Goal: Task Accomplishment & Management: Use online tool/utility

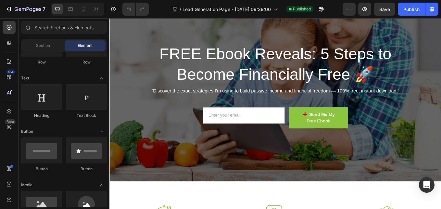
scroll to position [113, 0]
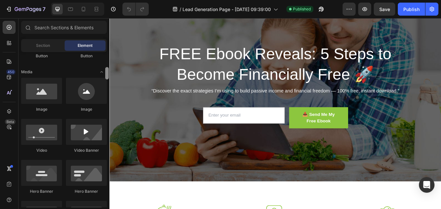
drag, startPoint x: 108, startPoint y: 57, endPoint x: 109, endPoint y: 72, distance: 15.0
click at [109, 72] on div at bounding box center [107, 129] width 5 height 155
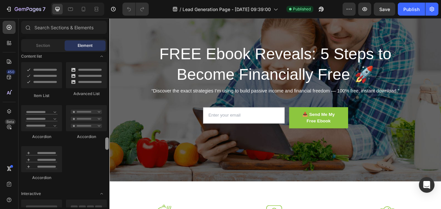
scroll to position [593, 0]
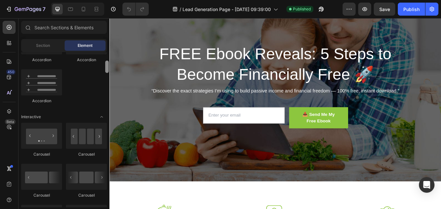
drag, startPoint x: 108, startPoint y: 75, endPoint x: 109, endPoint y: 108, distance: 32.8
click at [109, 108] on div at bounding box center [107, 93] width 5 height 155
click at [107, 108] on div at bounding box center [107, 106] width 4 height 12
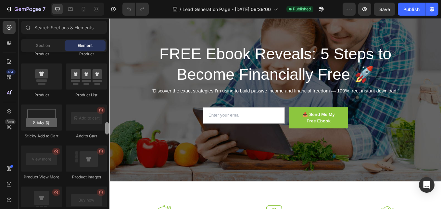
scroll to position [935, 0]
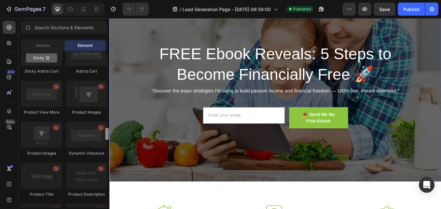
drag, startPoint x: 217, startPoint y: 126, endPoint x: 111, endPoint y: 171, distance: 115.2
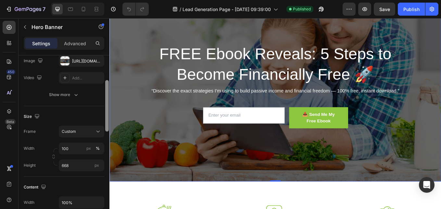
scroll to position [93, 0]
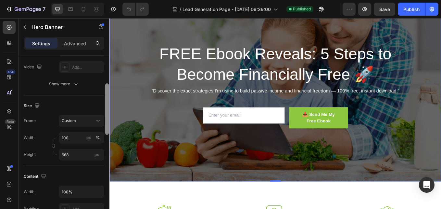
drag, startPoint x: 217, startPoint y: 107, endPoint x: 111, endPoint y: 139, distance: 111.2
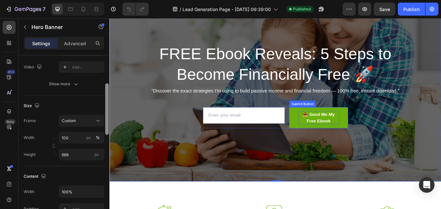
click at [349, 134] on div "📥 Send Me My Free Ebook" at bounding box center [355, 135] width 48 height 16
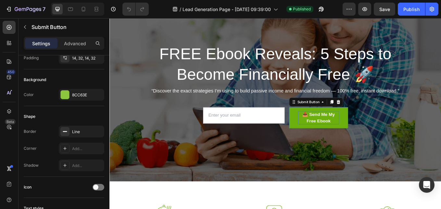
scroll to position [0, 0]
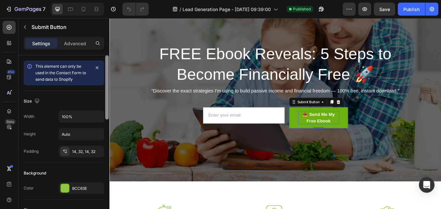
click at [349, 134] on div "📥 Send Me My Free Ebook" at bounding box center [355, 135] width 48 height 16
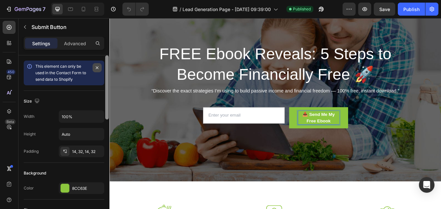
click at [97, 69] on icon "button" at bounding box center [97, 67] width 5 height 5
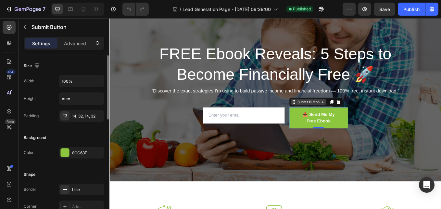
click at [359, 118] on icon at bounding box center [359, 116] width 5 height 5
click at [82, 46] on p "Advanced" at bounding box center [75, 43] width 22 height 7
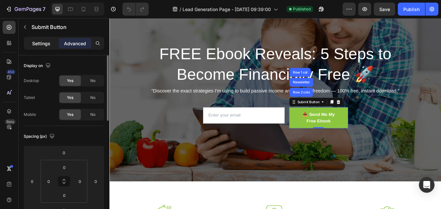
click at [49, 45] on p "Settings" at bounding box center [41, 43] width 18 height 7
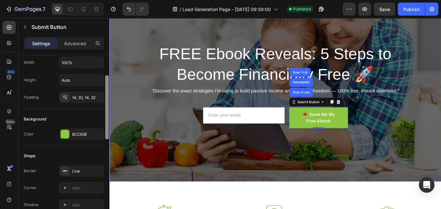
drag, startPoint x: 216, startPoint y: 134, endPoint x: 115, endPoint y: 193, distance: 116.8
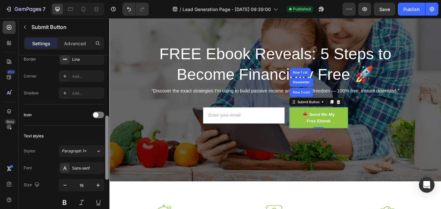
scroll to position [166, 0]
drag, startPoint x: 107, startPoint y: 118, endPoint x: 108, endPoint y: 178, distance: 59.8
click at [108, 178] on div at bounding box center [107, 149] width 4 height 64
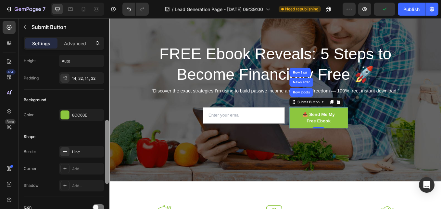
scroll to position [0, 0]
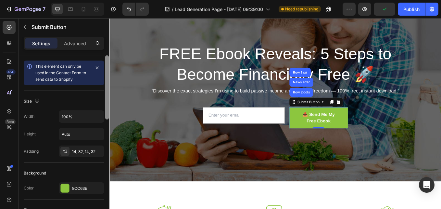
drag, startPoint x: 106, startPoint y: 161, endPoint x: 98, endPoint y: 89, distance: 72.3
click at [98, 89] on div "This element can only be used in the Contact Form to send data to Shopify Size …" at bounding box center [64, 141] width 91 height 172
click at [377, 116] on icon at bounding box center [378, 116] width 5 height 5
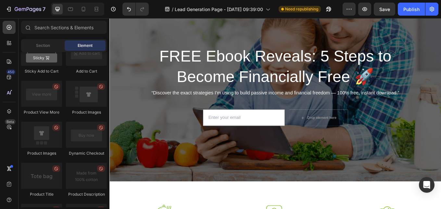
click at [88, 44] on span "Element" at bounding box center [85, 46] width 15 height 6
drag, startPoint x: 97, startPoint y: 69, endPoint x: 92, endPoint y: 83, distance: 15.1
click at [92, 83] on div "Product Product Product Product List Sticky Add to Cart Add to Cart Product Vie…" at bounding box center [64, 182] width 86 height 449
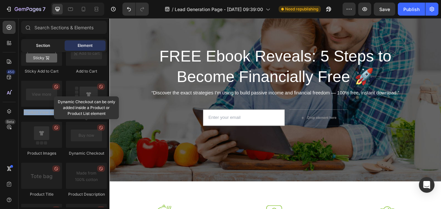
click at [50, 42] on div "Section" at bounding box center [42, 45] width 41 height 10
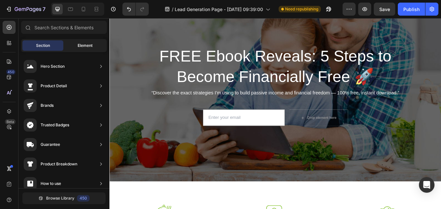
click at [87, 46] on span "Element" at bounding box center [85, 46] width 15 height 6
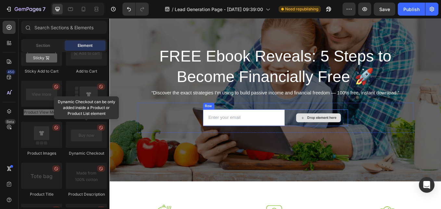
click at [335, 136] on icon at bounding box center [336, 135] width 5 height 6
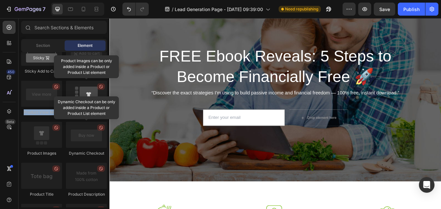
click at [104, 85] on div at bounding box center [101, 86] width 8 height 6
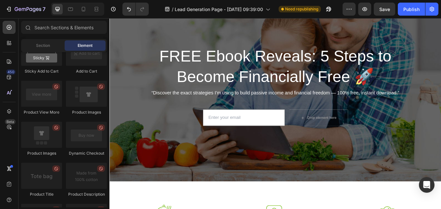
click at [44, 150] on div "Product Images" at bounding box center [41, 153] width 41 height 6
click at [58, 33] on input "text" at bounding box center [64, 27] width 86 height 13
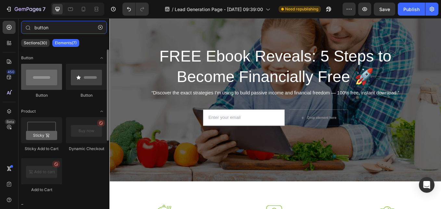
type input "button"
click at [36, 85] on div at bounding box center [41, 77] width 41 height 26
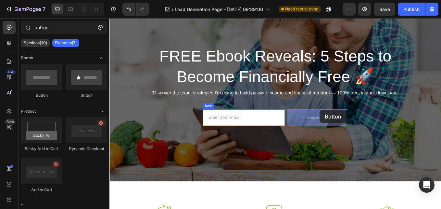
drag, startPoint x: 149, startPoint y: 95, endPoint x: 370, endPoint y: 125, distance: 223.5
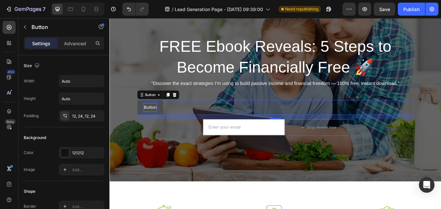
scroll to position [28, 0]
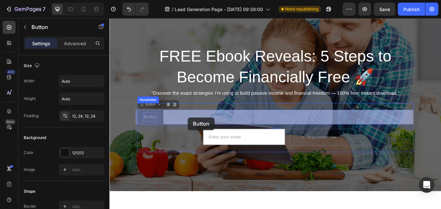
drag, startPoint x: 155, startPoint y: 122, endPoint x: 193, endPoint y: 132, distance: 39.6
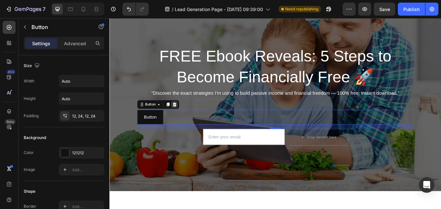
click at [183, 121] on icon at bounding box center [185, 119] width 5 height 5
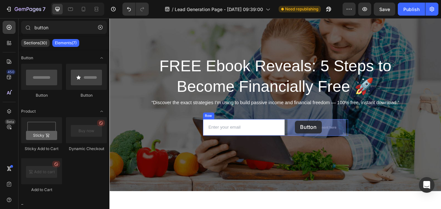
drag, startPoint x: 155, startPoint y: 95, endPoint x: 327, endPoint y: 137, distance: 177.2
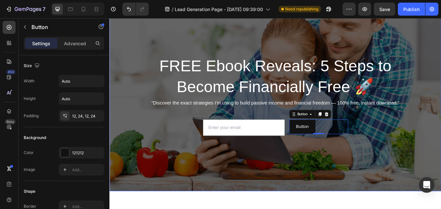
click at [441, 169] on div "Overlay" at bounding box center [304, 112] width 390 height 217
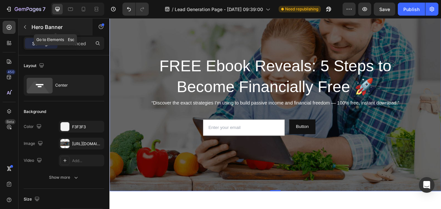
click at [26, 25] on icon "button" at bounding box center [25, 27] width 2 height 4
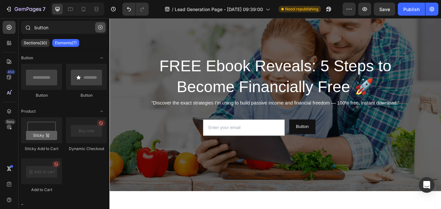
click at [103, 26] on button "button" at bounding box center [100, 27] width 10 height 10
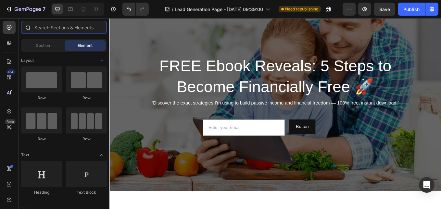
click at [69, 29] on input "text" at bounding box center [64, 27] width 86 height 13
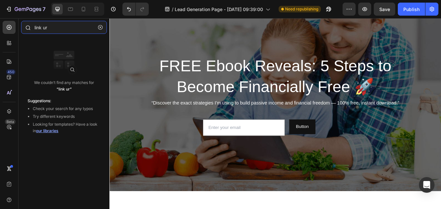
type input "link url"
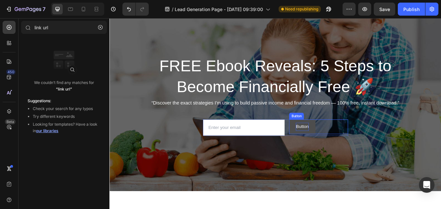
click at [339, 145] on p "Button" at bounding box center [335, 145] width 15 height 9
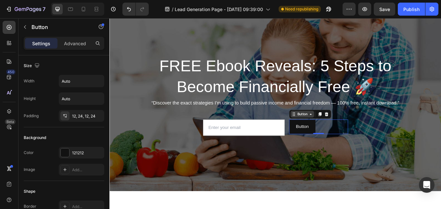
click at [344, 134] on div "Button" at bounding box center [336, 131] width 28 height 8
click at [357, 179] on div "Overlay" at bounding box center [304, 112] width 390 height 217
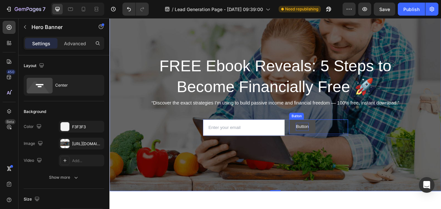
click at [334, 145] on p "Button" at bounding box center [335, 145] width 15 height 9
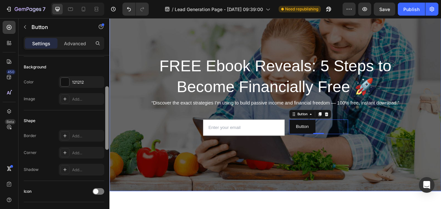
scroll to position [74, 0]
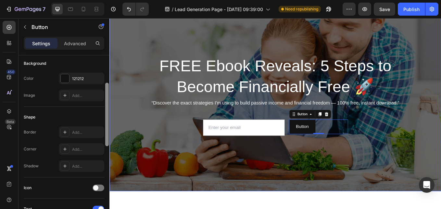
drag, startPoint x: 217, startPoint y: 120, endPoint x: 114, endPoint y: 175, distance: 116.7
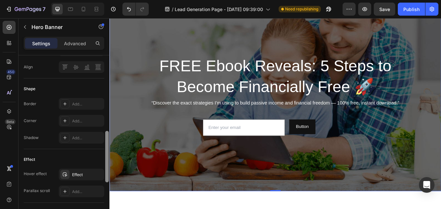
scroll to position [402, 0]
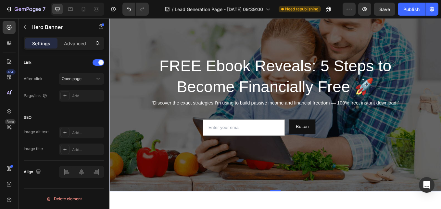
click at [64, 96] on icon at bounding box center [64, 95] width 5 height 5
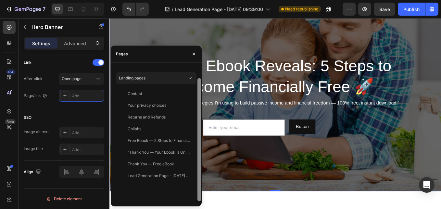
scroll to position [0, 0]
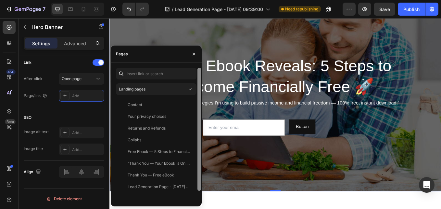
drag, startPoint x: 200, startPoint y: 186, endPoint x: 195, endPoint y: 159, distance: 27.3
click at [195, 159] on div "Landing pages Contact View Your privacy choices View Returns and Refunds View C…" at bounding box center [156, 134] width 91 height 133
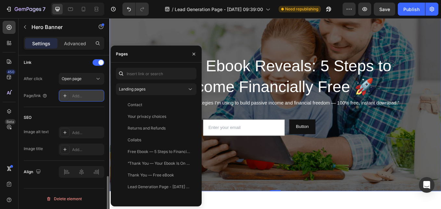
click at [85, 97] on div "Add..." at bounding box center [87, 96] width 31 height 6
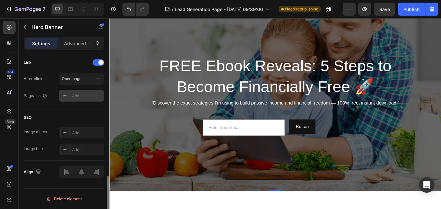
click at [85, 97] on div "Add..." at bounding box center [87, 96] width 31 height 6
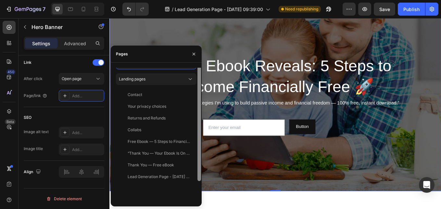
scroll to position [11, 0]
drag, startPoint x: 200, startPoint y: 183, endPoint x: 200, endPoint y: 199, distance: 16.2
click at [200, 199] on div at bounding box center [199, 139] width 4 height 123
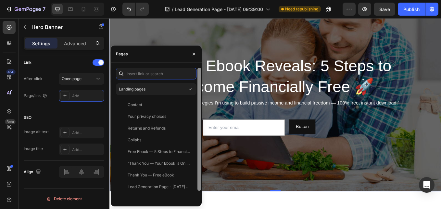
drag, startPoint x: 199, startPoint y: 192, endPoint x: 195, endPoint y: 158, distance: 34.7
click at [195, 158] on div "Landing pages Contact View Your privacy choices View Returns and Refunds View C…" at bounding box center [156, 134] width 91 height 133
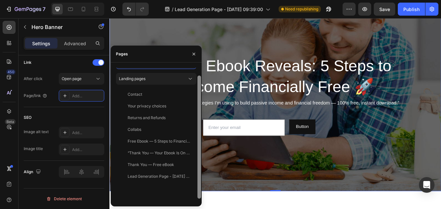
scroll to position [11, 0]
drag, startPoint x: 199, startPoint y: 187, endPoint x: 200, endPoint y: 204, distance: 17.3
click at [200, 204] on div "Landing pages Contact View Your privacy choices View Returns and Refunds View C…" at bounding box center [156, 134] width 91 height 144
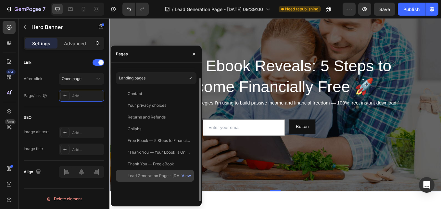
click at [170, 176] on div "Lead Generation Page - [DATE] 09:39:00" at bounding box center [159, 175] width 62 height 6
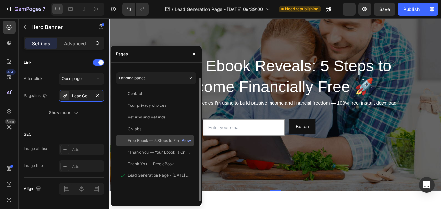
click at [162, 141] on div "Free Ebook — 5 Steps to Financial Freedom" at bounding box center [159, 140] width 62 height 6
click at [167, 139] on div "Free Ebook — 5 Steps to Financial Freedom" at bounding box center [159, 140] width 62 height 6
click at [189, 140] on div "View" at bounding box center [186, 140] width 9 height 6
click at [166, 140] on div "Free Ebook — 5 Steps to Financial Freedom" at bounding box center [159, 140] width 62 height 6
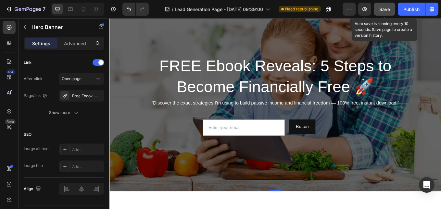
click at [388, 8] on span "Save" at bounding box center [384, 9] width 11 height 6
click at [389, 8] on span "Save" at bounding box center [384, 9] width 11 height 6
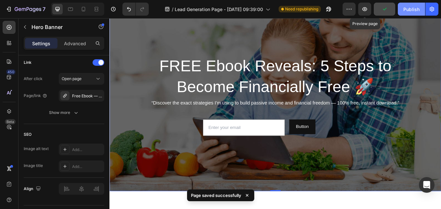
click at [422, 8] on button "Publish" at bounding box center [411, 9] width 27 height 13
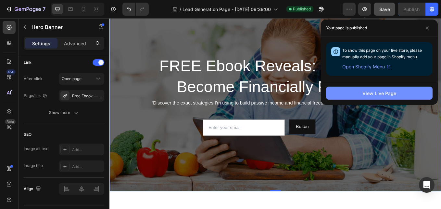
click at [387, 95] on div "View Live Page" at bounding box center [379, 93] width 34 height 7
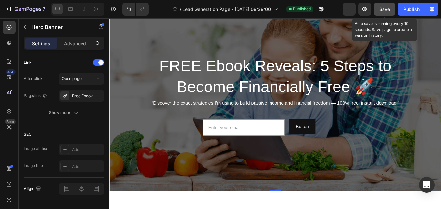
click at [388, 13] on button "Save" at bounding box center [384, 9] width 21 height 13
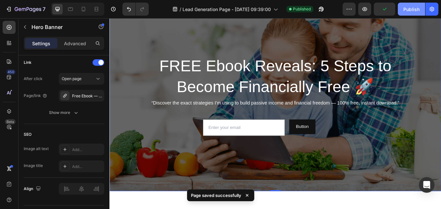
click at [411, 8] on div "Publish" at bounding box center [411, 9] width 16 height 7
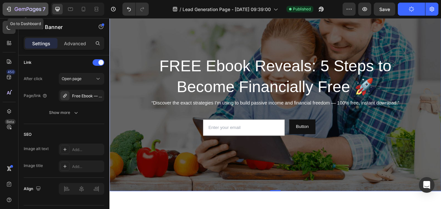
click at [10, 8] on icon "button" at bounding box center [9, 9] width 3 height 5
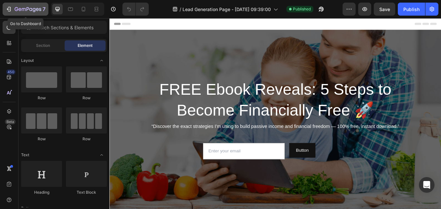
click at [6, 5] on div "7" at bounding box center [26, 9] width 40 height 8
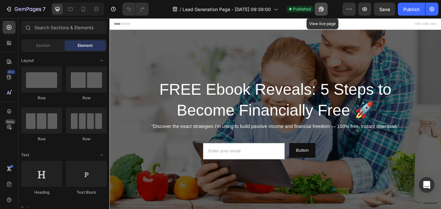
click at [324, 9] on icon "button" at bounding box center [321, 9] width 6 height 6
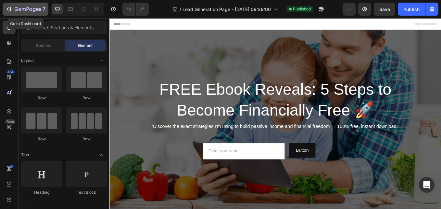
click at [28, 7] on icon "button" at bounding box center [28, 9] width 3 height 4
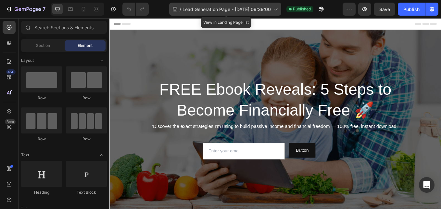
click at [277, 9] on icon at bounding box center [276, 10] width 4 height 2
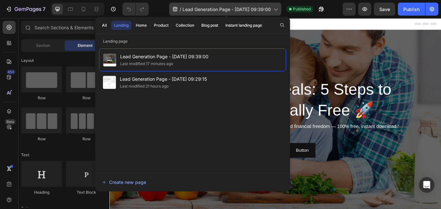
click at [278, 8] on icon at bounding box center [275, 9] width 6 height 6
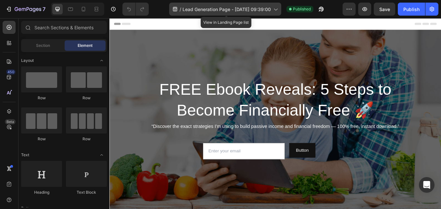
click at [276, 8] on icon at bounding box center [275, 9] width 6 height 6
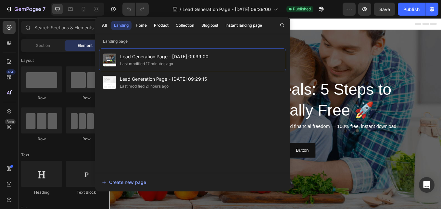
click at [344, 23] on div "Header" at bounding box center [304, 24] width 379 height 13
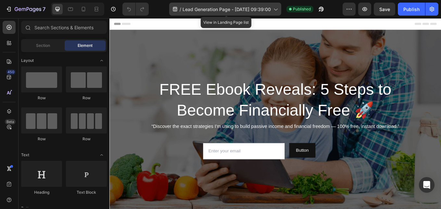
click at [275, 10] on icon at bounding box center [275, 9] width 6 height 6
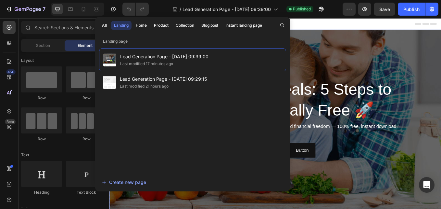
click at [346, 41] on div "Overlay" at bounding box center [304, 140] width 390 height 217
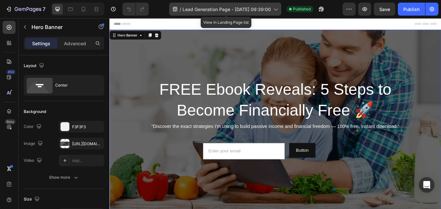
click at [277, 9] on icon at bounding box center [276, 10] width 4 height 2
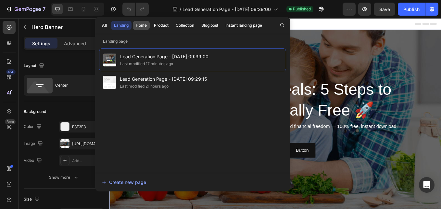
click at [144, 27] on div "Home" at bounding box center [141, 25] width 11 height 6
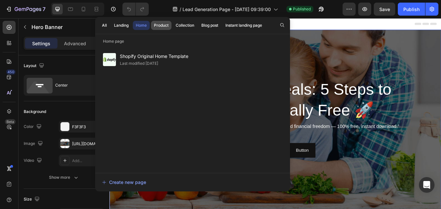
click at [162, 26] on div "Product" at bounding box center [161, 25] width 15 height 6
click at [185, 23] on div "Collection" at bounding box center [185, 25] width 19 height 6
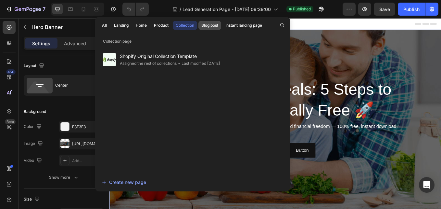
click at [213, 27] on div "Blog post" at bounding box center [209, 25] width 17 height 6
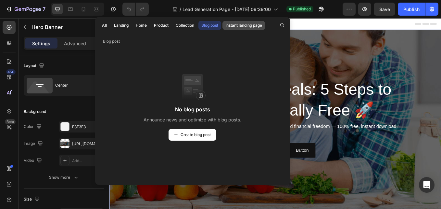
click at [245, 23] on div "Instant landing page" at bounding box center [243, 25] width 37 height 6
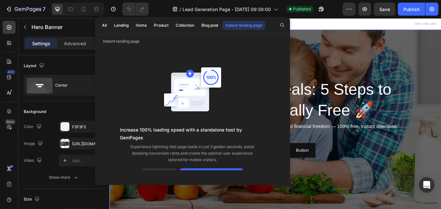
click at [245, 23] on div "Instant landing page" at bounding box center [243, 25] width 37 height 6
click at [106, 25] on div "All" at bounding box center [104, 25] width 5 height 6
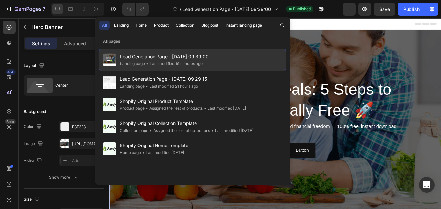
click at [170, 58] on span "Lead Generation Page - [DATE] 09:39:00" at bounding box center [164, 57] width 88 height 8
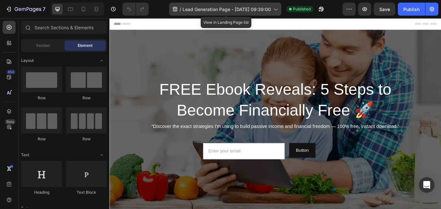
click at [277, 7] on icon at bounding box center [275, 9] width 6 height 6
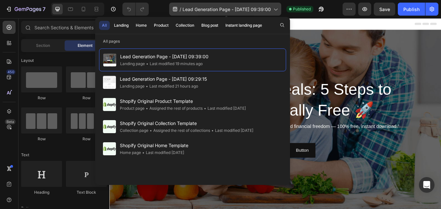
click at [278, 12] on icon at bounding box center [275, 9] width 6 height 6
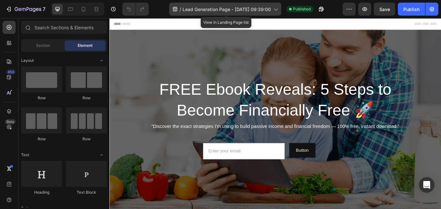
click at [278, 12] on icon at bounding box center [275, 9] width 6 height 6
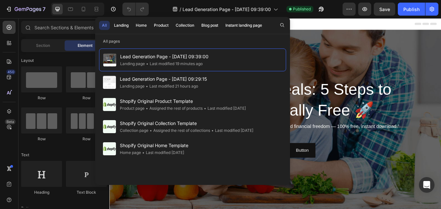
click at [309, 18] on div "7 / Lead Generation Page - Aug 26, 09:39:00 Published Preview Save Publish" at bounding box center [220, 9] width 441 height 19
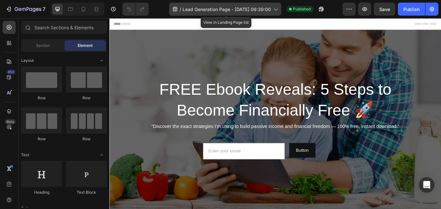
click at [276, 8] on icon at bounding box center [275, 9] width 6 height 6
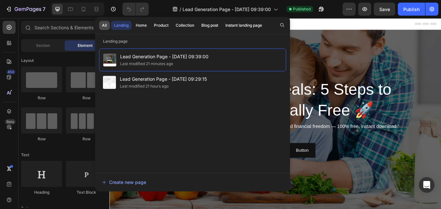
click at [105, 26] on div "All" at bounding box center [104, 25] width 5 height 6
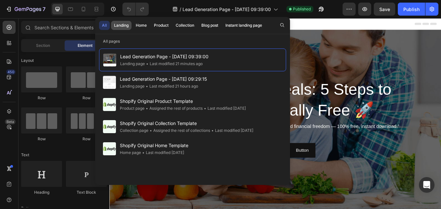
click at [123, 26] on div "Landing" at bounding box center [121, 25] width 15 height 6
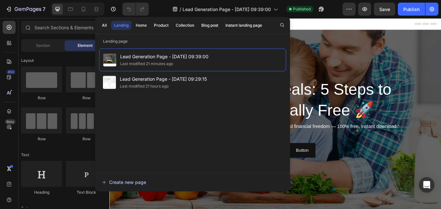
click at [128, 183] on div "Create new page" at bounding box center [124, 181] width 44 height 7
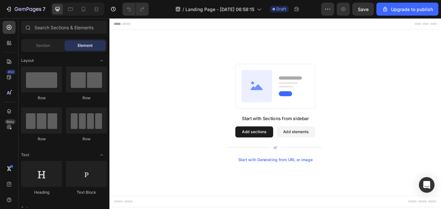
click at [47, 40] on div "Section Element" at bounding box center [64, 45] width 86 height 13
click at [46, 46] on span "Section" at bounding box center [43, 46] width 14 height 6
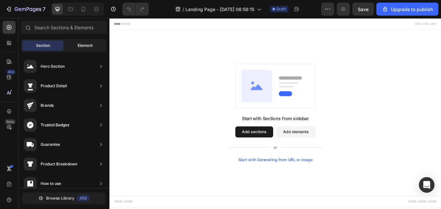
click at [80, 43] on span "Element" at bounding box center [85, 46] width 15 height 6
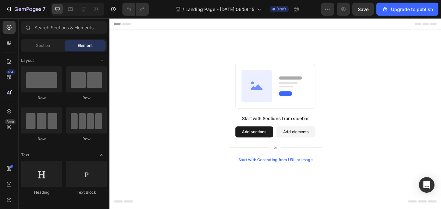
drag, startPoint x: 198, startPoint y: 63, endPoint x: 135, endPoint y: 60, distance: 63.4
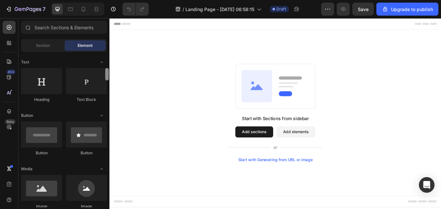
scroll to position [101, 0]
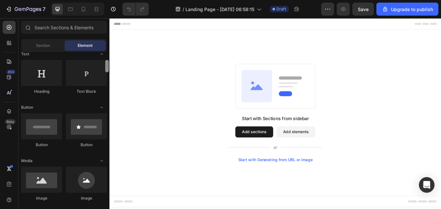
drag, startPoint x: 106, startPoint y: 59, endPoint x: 107, endPoint y: 68, distance: 8.1
click at [107, 68] on div at bounding box center [107, 66] width 4 height 12
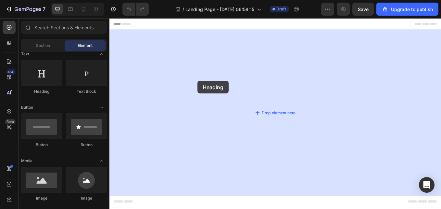
drag, startPoint x: 151, startPoint y: 93, endPoint x: 213, endPoint y: 92, distance: 61.7
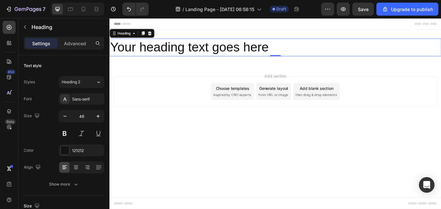
click at [306, 52] on h2 "Your heading text goes here" at bounding box center [304, 52] width 390 height 21
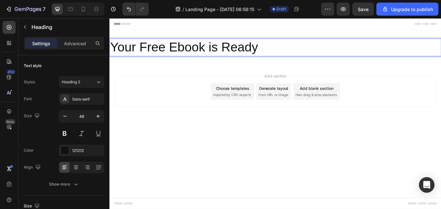
click at [328, 56] on p "Your Free Ebook is Ready" at bounding box center [304, 52] width 388 height 19
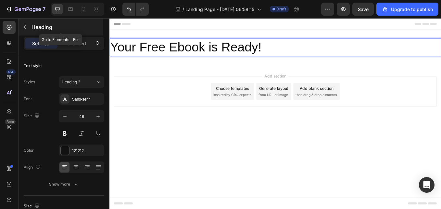
click at [24, 27] on icon "button" at bounding box center [25, 27] width 2 height 4
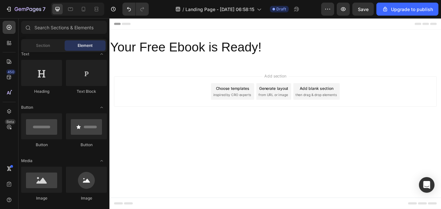
click at [82, 47] on span "Element" at bounding box center [85, 46] width 15 height 6
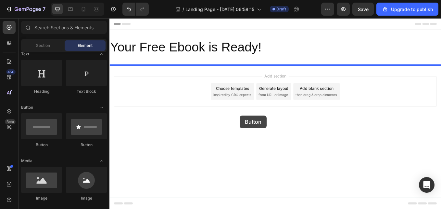
drag, startPoint x: 157, startPoint y: 147, endPoint x: 262, endPoint y: 132, distance: 106.2
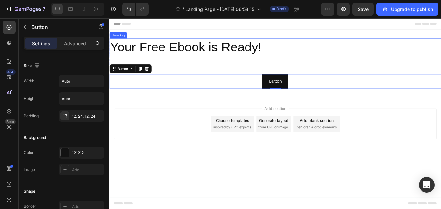
click at [120, 60] on p "Your Free Ebook is Ready!" at bounding box center [304, 52] width 388 height 19
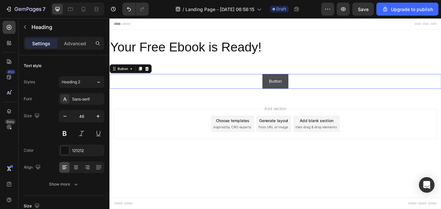
click at [307, 89] on p "Button" at bounding box center [304, 91] width 15 height 9
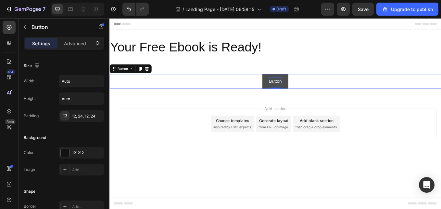
click at [310, 92] on p "Button" at bounding box center [304, 91] width 15 height 9
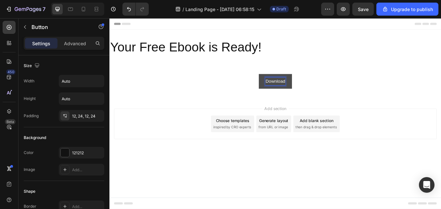
click at [285, 83] on button "Download" at bounding box center [304, 91] width 39 height 17
click at [279, 83] on button "Download Your" at bounding box center [304, 91] width 51 height 17
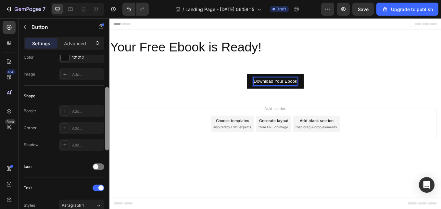
scroll to position [99, 0]
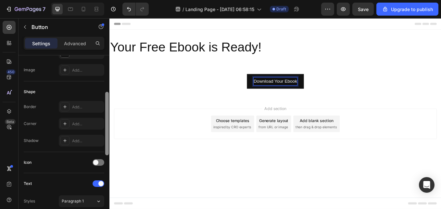
drag, startPoint x: 217, startPoint y: 130, endPoint x: 113, endPoint y: 174, distance: 113.5
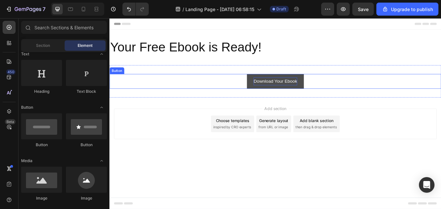
click at [335, 93] on button "Download Your Ebook" at bounding box center [304, 91] width 67 height 17
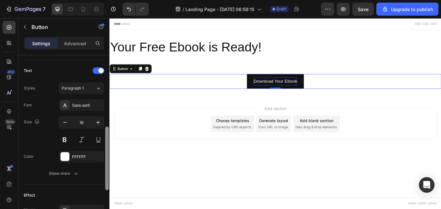
drag, startPoint x: 107, startPoint y: 83, endPoint x: 109, endPoint y: 166, distance: 83.2
click at [109, 0] on div "7 / Landing Page - Aug 27, 06:58:15 Draft Preview Save Upgrade to publish 450 B…" at bounding box center [220, 0] width 441 height 0
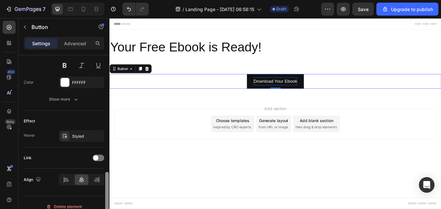
scroll to position [294, 0]
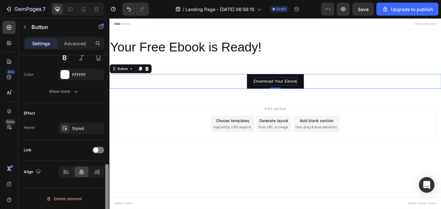
drag, startPoint x: 107, startPoint y: 186, endPoint x: 106, endPoint y: 225, distance: 39.0
click at [106, 0] on html "7 / Landing Page - Aug 27, 06:58:15 Draft Preview Save Upgrade to publish 450 B…" at bounding box center [220, 0] width 441 height 0
click at [98, 148] on div at bounding box center [99, 149] width 12 height 6
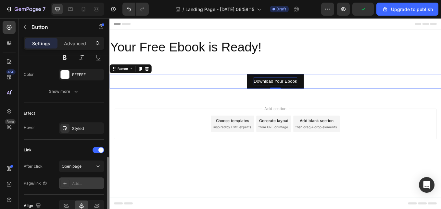
click at [73, 181] on div "Add..." at bounding box center [87, 183] width 31 height 6
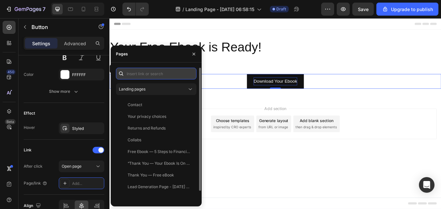
click at [146, 71] on input "text" at bounding box center [156, 74] width 81 height 12
click at [135, 75] on input "text" at bounding box center [156, 74] width 81 height 12
click at [137, 73] on input "text" at bounding box center [156, 74] width 81 height 12
click at [131, 72] on input "text" at bounding box center [156, 74] width 81 height 12
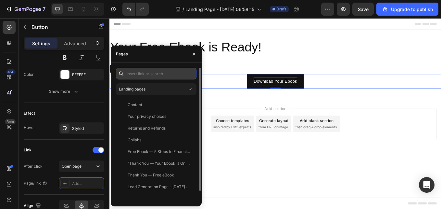
click at [131, 73] on input "text" at bounding box center [156, 74] width 81 height 12
drag, startPoint x: 131, startPoint y: 73, endPoint x: 30, endPoint y: 7, distance: 121.0
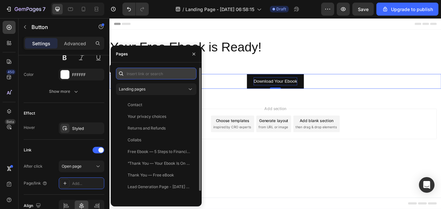
click at [131, 73] on input "text" at bounding box center [156, 74] width 81 height 12
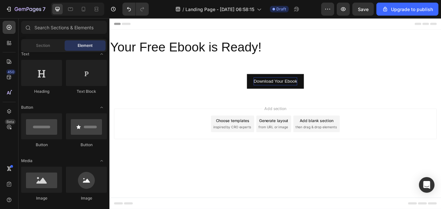
click at [139, 25] on div "Header" at bounding box center [304, 24] width 379 height 13
click at [305, 92] on p "Download Your Ebook" at bounding box center [304, 91] width 51 height 9
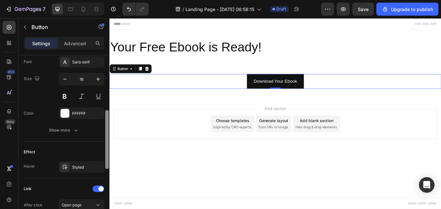
drag, startPoint x: 108, startPoint y: 107, endPoint x: 108, endPoint y: 199, distance: 92.2
click at [108, 169] on div at bounding box center [107, 139] width 4 height 59
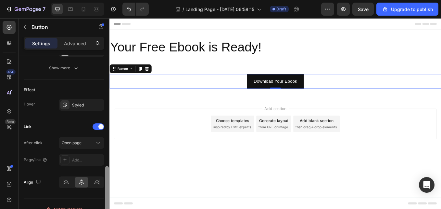
scroll to position [318, 0]
drag, startPoint x: 107, startPoint y: 169, endPoint x: 108, endPoint y: 187, distance: 17.6
click at [108, 187] on div at bounding box center [107, 194] width 4 height 59
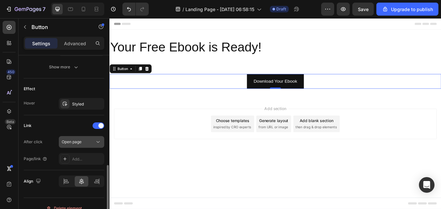
click at [104, 141] on button "Open page" at bounding box center [81, 142] width 45 height 12
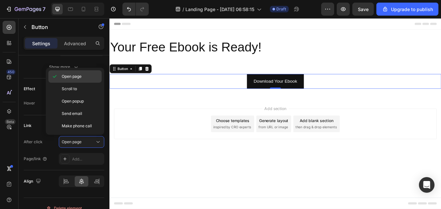
click at [84, 79] on p "Open page" at bounding box center [80, 76] width 37 height 6
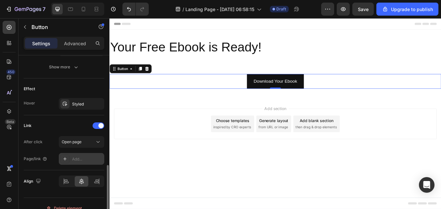
click at [87, 158] on div "Add..." at bounding box center [87, 159] width 31 height 6
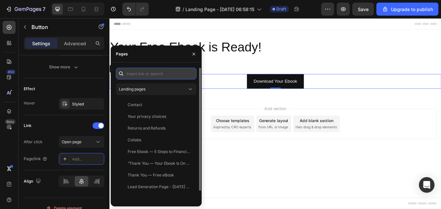
click at [153, 75] on input "text" at bounding box center [156, 74] width 81 height 12
paste input "https://delivery.shopifyapps.com/-/fa3c5e25e6c99636/94e6fb0a14fc1490"
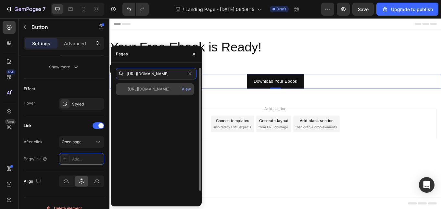
type input "https://delivery.shopifyapps.com/-/fa3c5e25e6c99636/94e6fb0a14fc1490"
click at [170, 88] on div "https://delivery.shopifyapps.com/-/fa3c5e25e6c99636/94e6fb0a14fc1490" at bounding box center [149, 89] width 42 height 6
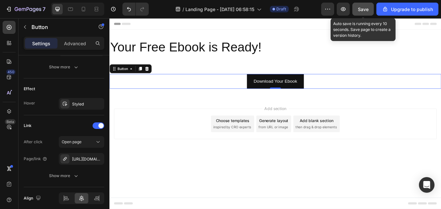
click at [364, 9] on span "Save" at bounding box center [363, 9] width 11 height 6
click at [361, 10] on span "Save" at bounding box center [363, 9] width 11 height 6
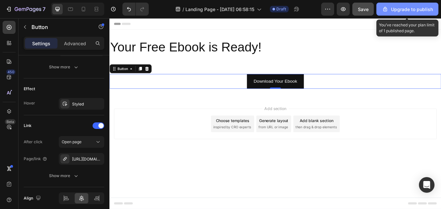
click at [392, 7] on div "Upgrade to publish" at bounding box center [407, 9] width 51 height 7
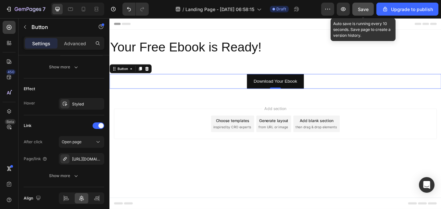
click at [366, 10] on span "Save" at bounding box center [363, 9] width 11 height 6
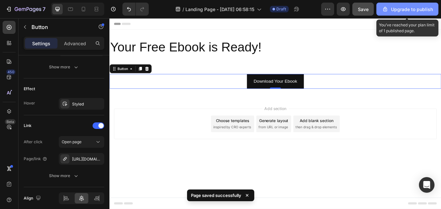
click at [412, 10] on div "Upgrade to publish" at bounding box center [407, 9] width 51 height 7
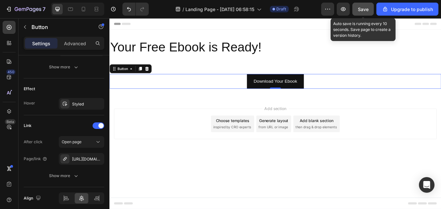
click at [361, 10] on span "Save" at bounding box center [363, 9] width 11 height 6
click at [363, 13] on button "Save" at bounding box center [362, 9] width 21 height 13
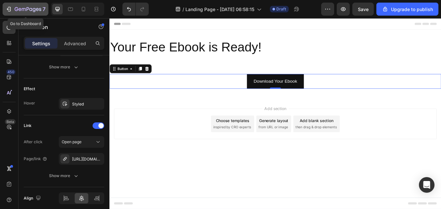
click at [28, 9] on icon "button" at bounding box center [28, 9] width 3 height 4
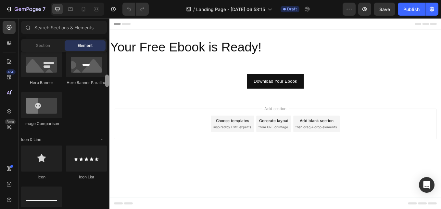
scroll to position [343, 0]
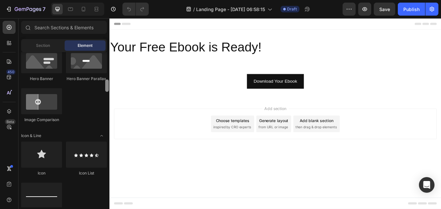
drag, startPoint x: 106, startPoint y: 60, endPoint x: 108, endPoint y: 88, distance: 27.7
click at [108, 88] on div at bounding box center [107, 85] width 4 height 12
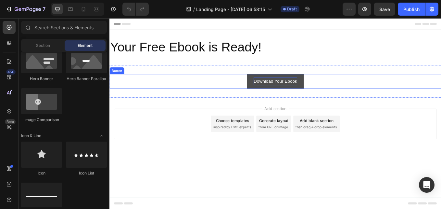
click at [296, 94] on p "Download Your Ebook" at bounding box center [304, 91] width 51 height 9
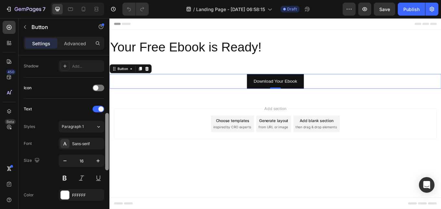
scroll to position [180, 0]
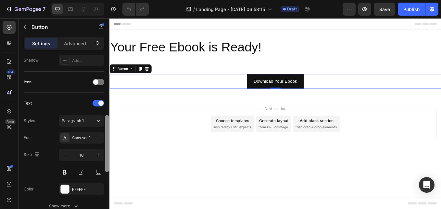
drag, startPoint x: 216, startPoint y: 117, endPoint x: 112, endPoint y: 233, distance: 155.5
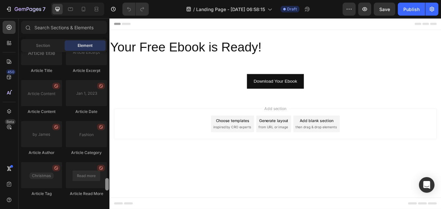
drag, startPoint x: 107, startPoint y: 86, endPoint x: 104, endPoint y: 201, distance: 115.0
click at [104, 201] on div "Layout Row Row Row Row Text Heading Text Block Button Button Button Media Image…" at bounding box center [64, 129] width 91 height 155
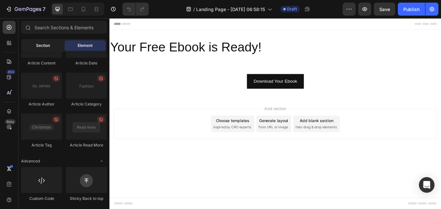
click at [49, 45] on span "Section" at bounding box center [43, 46] width 14 height 6
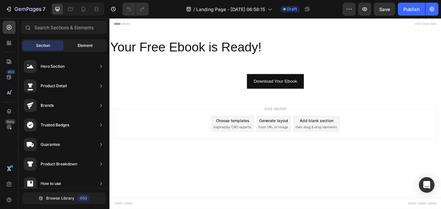
click at [84, 42] on div "Element" at bounding box center [85, 45] width 41 height 10
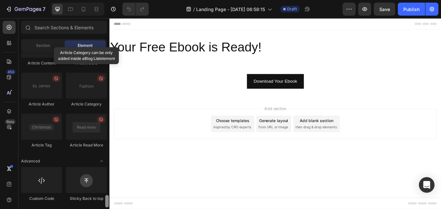
drag, startPoint x: 108, startPoint y: 202, endPoint x: 108, endPoint y: 217, distance: 15.3
click at [108, 0] on html "7 Version history / Landing Page - [DATE] 06:58:15 Draft Preview Save Publish 4…" at bounding box center [220, 0] width 441 height 0
drag, startPoint x: 107, startPoint y: 196, endPoint x: 107, endPoint y: 199, distance: 3.9
click at [107, 199] on div at bounding box center [107, 201] width 4 height 12
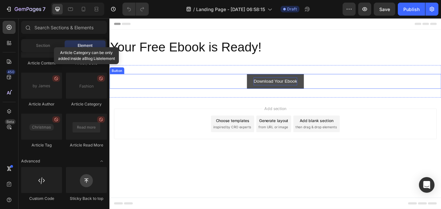
click at [307, 94] on p "Download Your Ebook" at bounding box center [304, 91] width 51 height 9
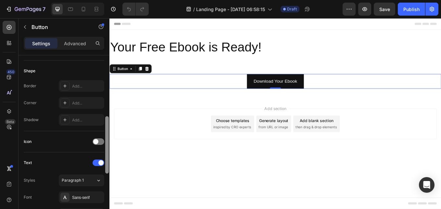
scroll to position [194, 0]
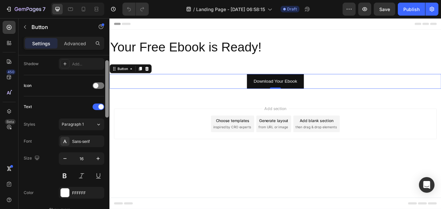
drag, startPoint x: 107, startPoint y: 81, endPoint x: 106, endPoint y: 146, distance: 64.6
click at [106, 117] on div at bounding box center [107, 87] width 4 height 57
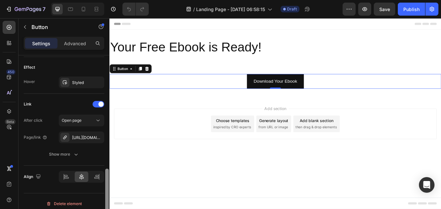
scroll to position [345, 0]
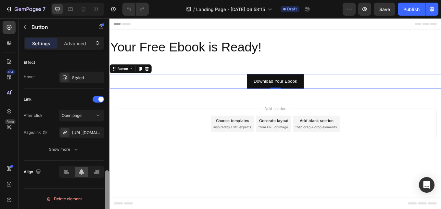
drag, startPoint x: 107, startPoint y: 125, endPoint x: 106, endPoint y: 199, distance: 74.1
click at [106, 199] on div at bounding box center [107, 198] width 4 height 57
click at [420, 8] on button "Publish" at bounding box center [411, 9] width 27 height 13
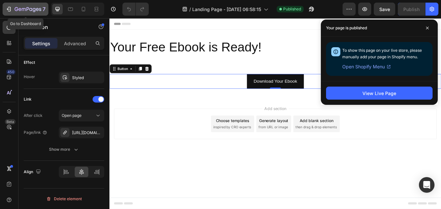
click at [30, 8] on icon "button" at bounding box center [28, 10] width 27 height 6
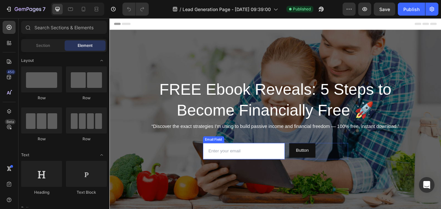
click at [239, 176] on input "email" at bounding box center [267, 173] width 96 height 19
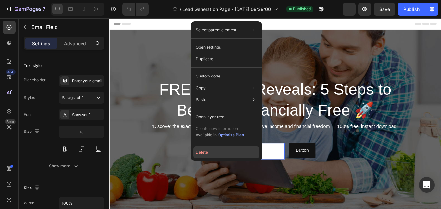
drag, startPoint x: 58, startPoint y: 159, endPoint x: 220, endPoint y: 152, distance: 162.2
click at [220, 152] on button "Delete" at bounding box center [226, 152] width 66 height 12
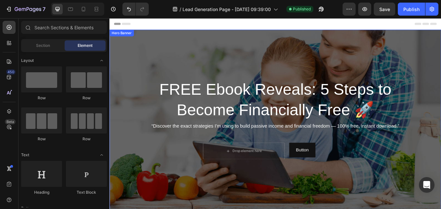
click at [411, 208] on div "Overlay" at bounding box center [304, 140] width 390 height 217
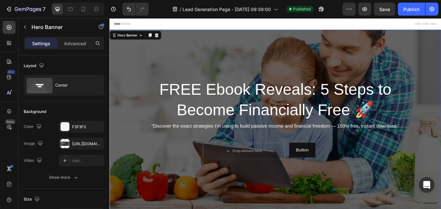
click at [148, 84] on div "Overlay" at bounding box center [304, 140] width 390 height 217
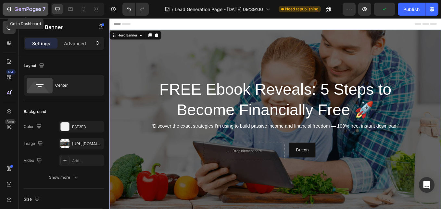
click at [10, 9] on icon "button" at bounding box center [9, 9] width 3 height 5
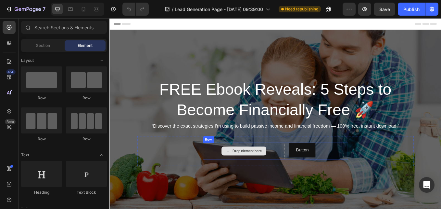
click at [259, 174] on div "Drop element here" at bounding box center [271, 173] width 34 height 5
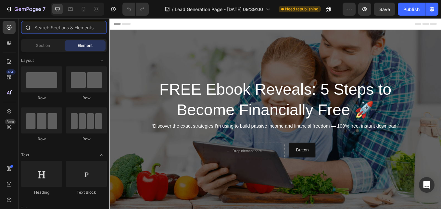
click at [76, 29] on input "text" at bounding box center [64, 27] width 86 height 13
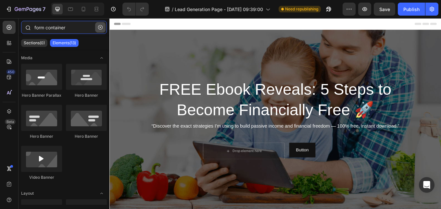
type input "form container"
click at [99, 29] on icon "button" at bounding box center [100, 27] width 5 height 5
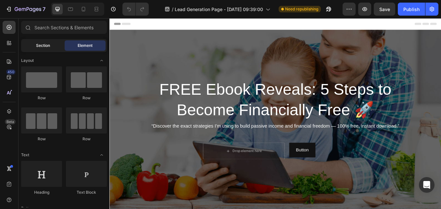
click at [50, 46] on div "Section" at bounding box center [42, 45] width 41 height 10
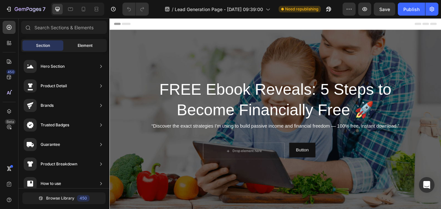
click at [82, 46] on span "Element" at bounding box center [85, 46] width 15 height 6
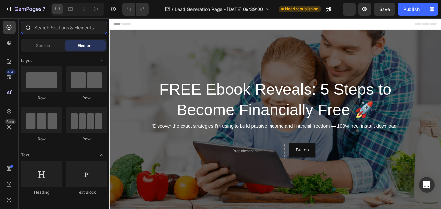
click at [54, 26] on input "text" at bounding box center [64, 27] width 86 height 13
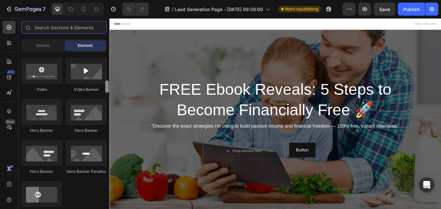
scroll to position [258, 0]
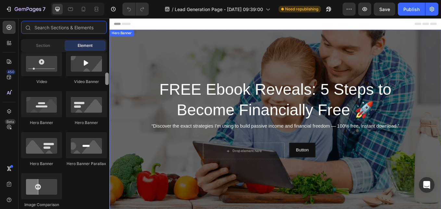
drag, startPoint x: 216, startPoint y: 80, endPoint x: 112, endPoint y: 116, distance: 110.1
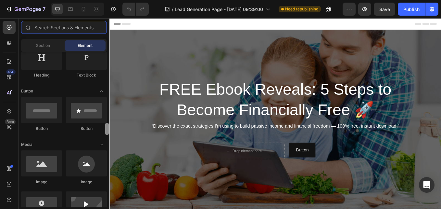
scroll to position [0, 0]
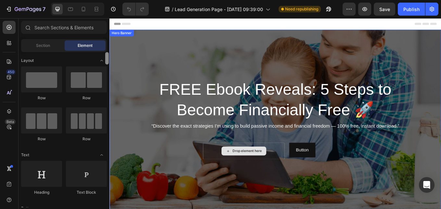
click at [194, 51] on div "Overlay" at bounding box center [304, 140] width 390 height 217
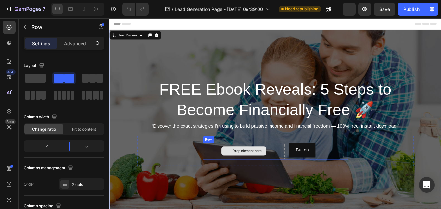
click at [304, 172] on div "Drop element here" at bounding box center [267, 173] width 96 height 19
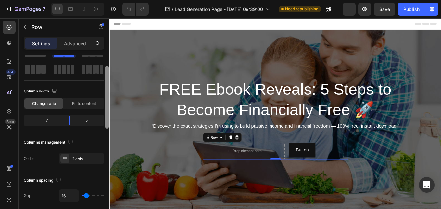
scroll to position [27, 0]
drag, startPoint x: 217, startPoint y: 89, endPoint x: 113, endPoint y: 122, distance: 109.1
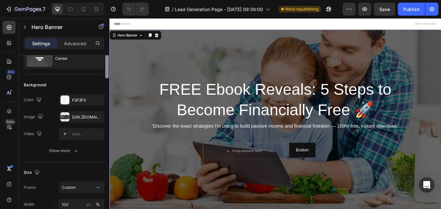
scroll to position [0, 0]
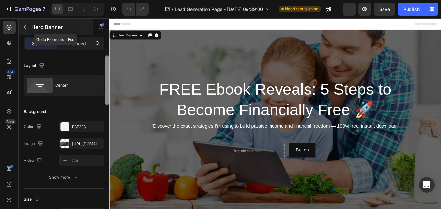
click at [23, 26] on icon "button" at bounding box center [24, 26] width 5 height 5
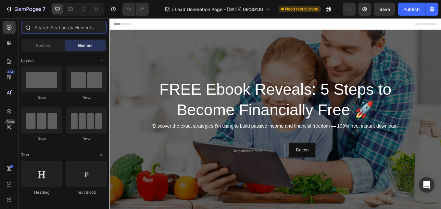
click at [63, 30] on input "text" at bounding box center [64, 27] width 86 height 13
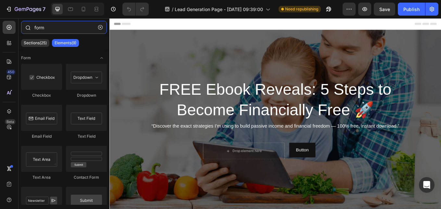
type input "form"
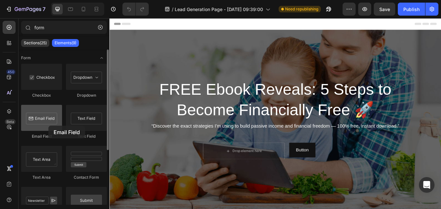
click at [48, 125] on div at bounding box center [41, 118] width 41 height 26
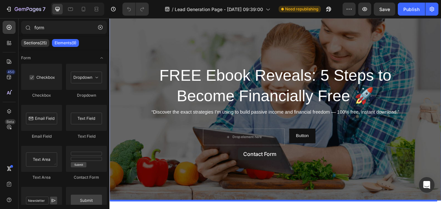
scroll to position [19, 0]
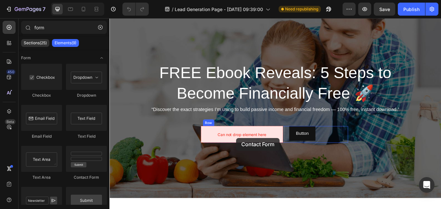
drag, startPoint x: 195, startPoint y: 179, endPoint x: 258, endPoint y: 158, distance: 66.5
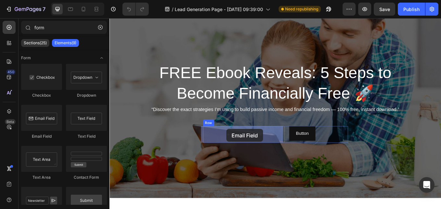
drag, startPoint x: 153, startPoint y: 143, endPoint x: 247, endPoint y: 147, distance: 94.3
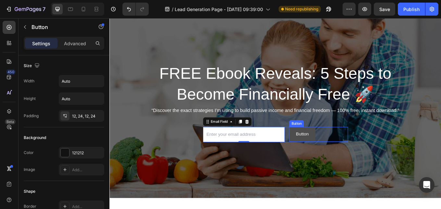
click at [343, 155] on button "Button" at bounding box center [336, 154] width 31 height 17
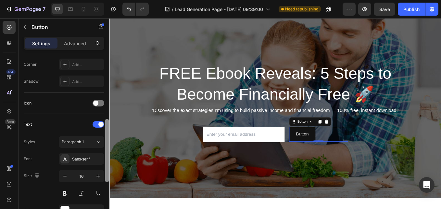
scroll to position [197, 0]
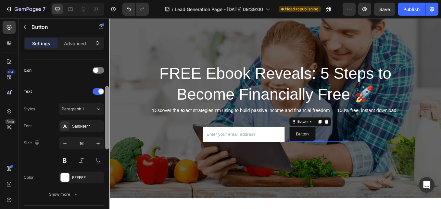
drag, startPoint x: 107, startPoint y: 113, endPoint x: 106, endPoint y: 185, distance: 72.8
click at [106, 149] on div at bounding box center [107, 116] width 4 height 63
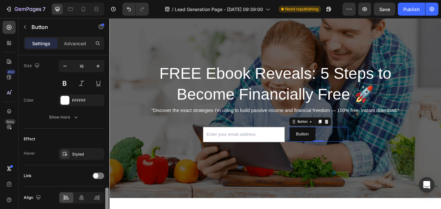
scroll to position [294, 0]
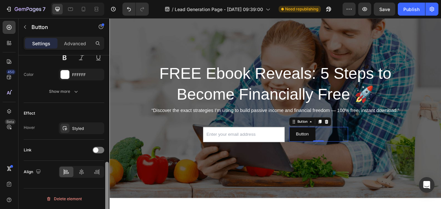
drag, startPoint x: 107, startPoint y: 173, endPoint x: 105, endPoint y: 218, distance: 45.2
click at [105, 0] on html "7 Version history / Lead Generation Page - Aug 26, 09:39:00 Need republishing P…" at bounding box center [220, 0] width 441 height 0
drag, startPoint x: 108, startPoint y: 177, endPoint x: 108, endPoint y: 185, distance: 8.1
click at [108, 185] on div at bounding box center [107, 195] width 4 height 63
click at [100, 151] on div at bounding box center [99, 149] width 12 height 6
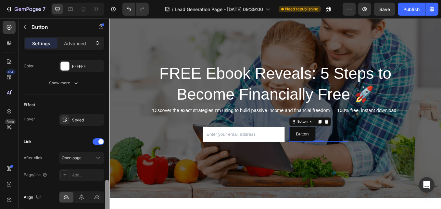
scroll to position [328, 0]
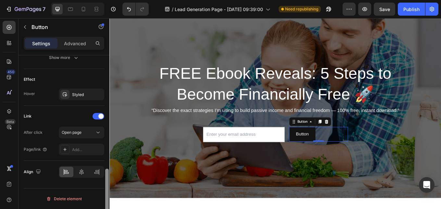
drag, startPoint x: 107, startPoint y: 168, endPoint x: 107, endPoint y: 200, distance: 32.5
click at [107, 200] on div at bounding box center [107, 197] width 4 height 59
click at [100, 133] on icon at bounding box center [98, 132] width 6 height 6
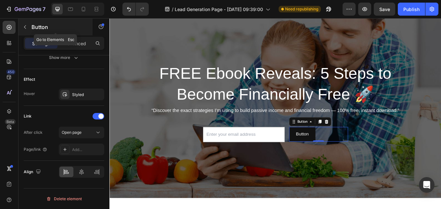
click at [26, 27] on icon "button" at bounding box center [24, 26] width 5 height 5
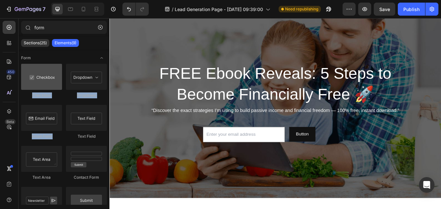
drag, startPoint x: 65, startPoint y: 137, endPoint x: 60, endPoint y: 87, distance: 49.9
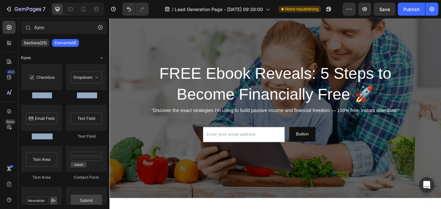
drag, startPoint x: 60, startPoint y: 87, endPoint x: 47, endPoint y: 55, distance: 34.4
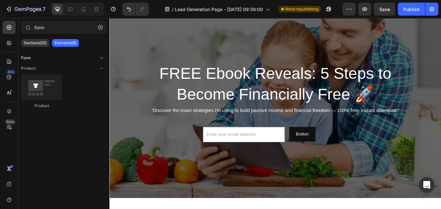
click at [102, 56] on icon "Toggle open" at bounding box center [101, 57] width 5 height 5
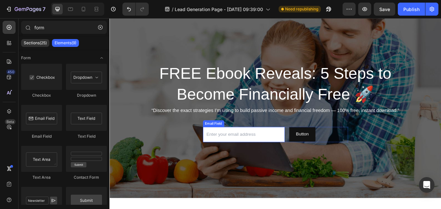
click at [238, 158] on input "email" at bounding box center [267, 155] width 96 height 18
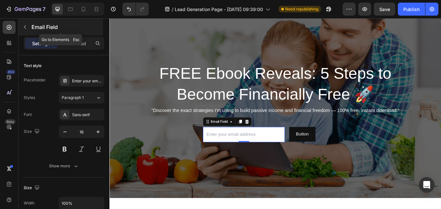
click at [25, 26] on icon "button" at bounding box center [25, 27] width 2 height 4
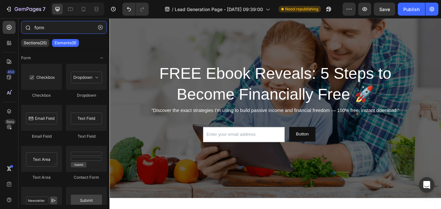
click at [51, 26] on input "form" at bounding box center [64, 27] width 86 height 13
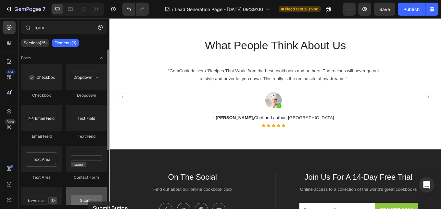
drag, startPoint x: 96, startPoint y: 192, endPoint x: 88, endPoint y: 200, distance: 11.7
click at [88, 200] on div at bounding box center [86, 199] width 41 height 26
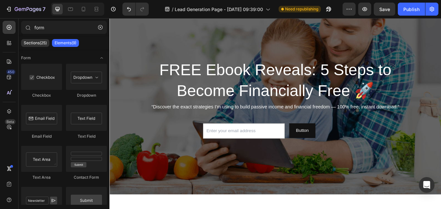
scroll to position [0, 0]
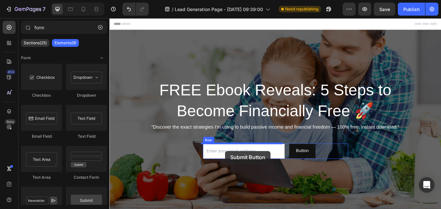
drag, startPoint x: 204, startPoint y: 211, endPoint x: 246, endPoint y: 174, distance: 55.4
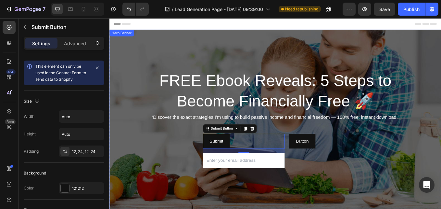
click at [184, 204] on div "Overlay" at bounding box center [304, 140] width 390 height 217
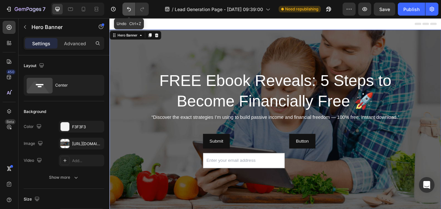
click at [130, 9] on icon "Undo/Redo" at bounding box center [129, 9] width 6 height 6
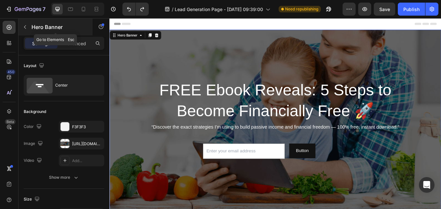
click at [23, 23] on button "button" at bounding box center [25, 27] width 10 height 10
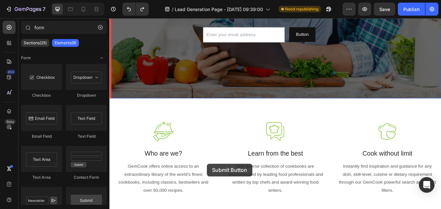
drag, startPoint x: 204, startPoint y: 212, endPoint x: 232, endPoint y: 132, distance: 84.6
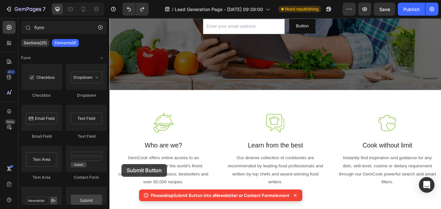
drag, startPoint x: 196, startPoint y: 211, endPoint x: 155, endPoint y: 149, distance: 74.4
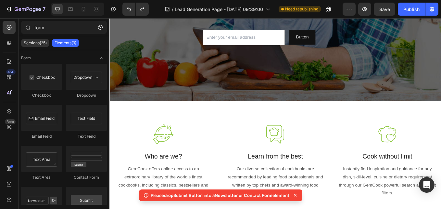
scroll to position [120, 0]
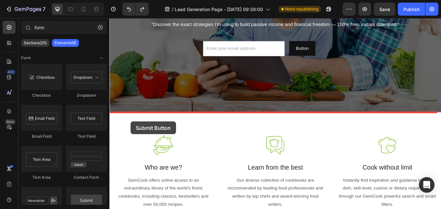
drag, startPoint x: 194, startPoint y: 212, endPoint x: 195, endPoint y: 68, distance: 144.5
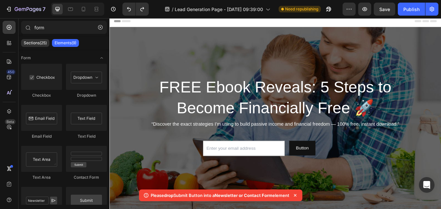
scroll to position [0, 0]
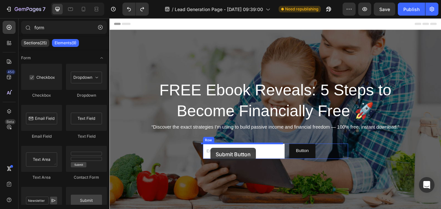
drag, startPoint x: 195, startPoint y: 208, endPoint x: 228, endPoint y: 170, distance: 50.4
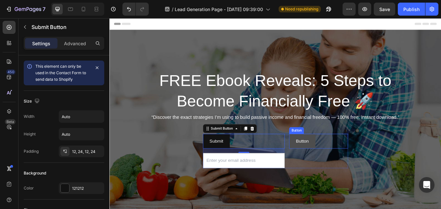
click at [344, 163] on button "Button" at bounding box center [336, 162] width 31 height 17
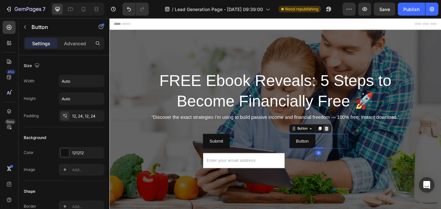
click at [363, 148] on icon at bounding box center [364, 147] width 4 height 5
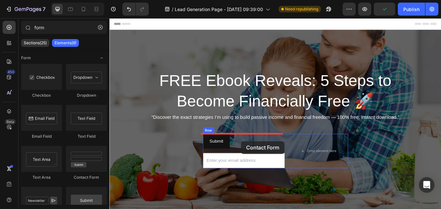
drag, startPoint x: 202, startPoint y: 174, endPoint x: 264, endPoint y: 162, distance: 62.8
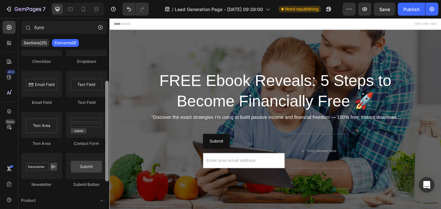
scroll to position [39, 0]
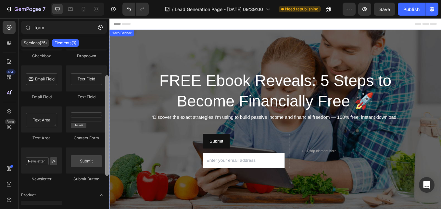
drag, startPoint x: 217, startPoint y: 87, endPoint x: 113, endPoint y: 159, distance: 126.1
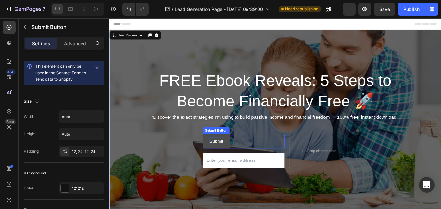
click at [232, 164] on p "Submit" at bounding box center [235, 162] width 16 height 9
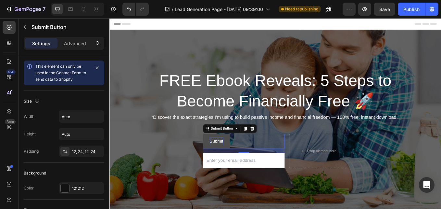
click at [234, 161] on p "Submit" at bounding box center [235, 162] width 16 height 9
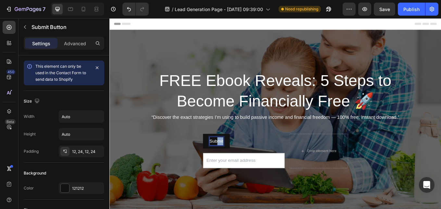
drag, startPoint x: 234, startPoint y: 162, endPoint x: 249, endPoint y: 161, distance: 15.0
click at [249, 161] on div "Submit Submit Button 16" at bounding box center [267, 162] width 96 height 17
click at [219, 154] on button "Get" at bounding box center [231, 162] width 24 height 17
click at [219, 154] on button "Get My" at bounding box center [235, 162] width 32 height 17
click at [219, 154] on button "Get My Free" at bounding box center [241, 162] width 44 height 17
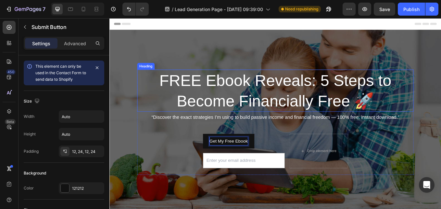
click at [143, 76] on div "Heading" at bounding box center [152, 74] width 18 height 6
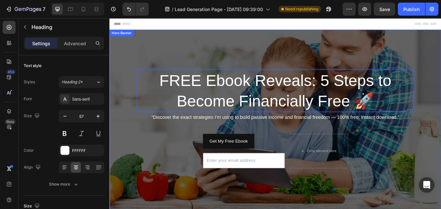
click at [170, 49] on div "Overlay" at bounding box center [304, 140] width 390 height 217
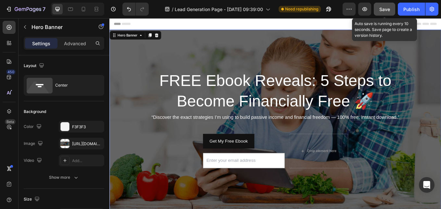
click at [381, 9] on span "Save" at bounding box center [384, 9] width 11 height 6
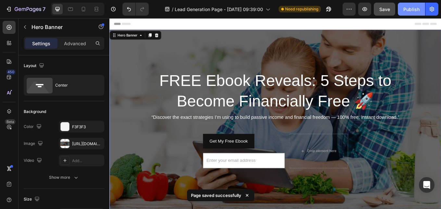
click at [416, 8] on div "Publish" at bounding box center [411, 9] width 16 height 7
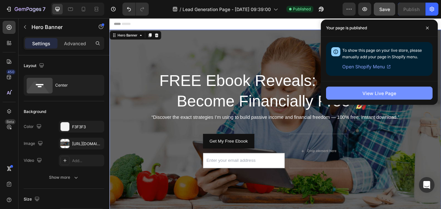
click at [372, 90] on div "View Live Page" at bounding box center [379, 93] width 34 height 7
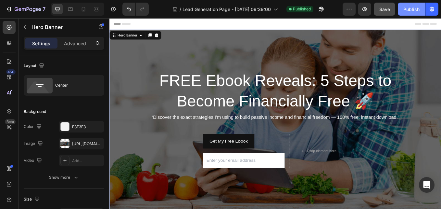
click at [412, 9] on div "Publish" at bounding box center [411, 9] width 16 height 7
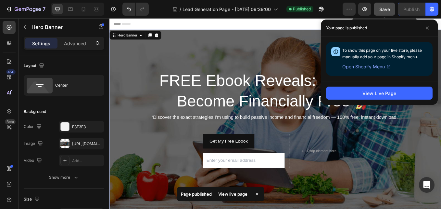
click at [386, 7] on span "Save" at bounding box center [384, 9] width 11 height 6
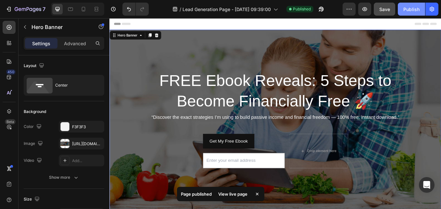
click at [413, 9] on div "Publish" at bounding box center [411, 9] width 16 height 7
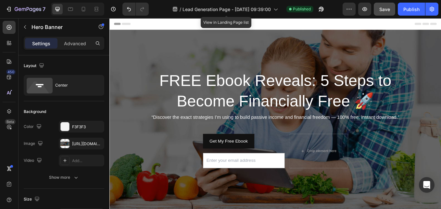
drag, startPoint x: 387, startPoint y: 26, endPoint x: 291, endPoint y: 24, distance: 96.5
click at [291, 24] on div "Header" at bounding box center [304, 24] width 379 height 13
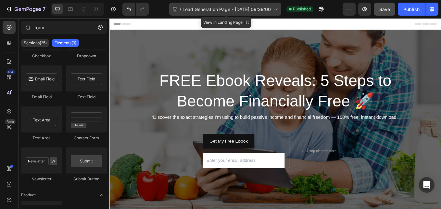
click at [276, 11] on icon at bounding box center [275, 9] width 6 height 6
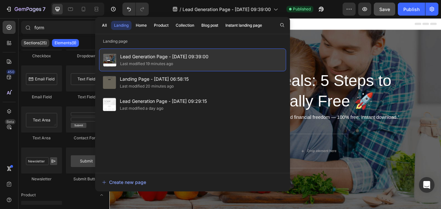
click at [171, 60] on span "Lead Generation Page - [DATE] 09:39:00" at bounding box center [164, 57] width 88 height 8
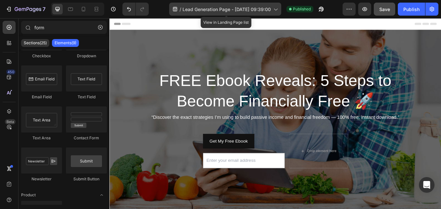
click at [276, 9] on icon at bounding box center [275, 9] width 6 height 6
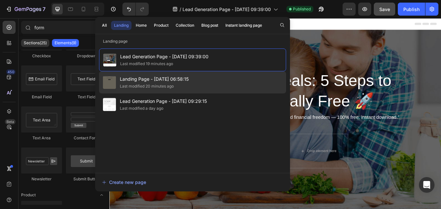
click at [156, 82] on span "Landing Page - [DATE] 06:58:15" at bounding box center [154, 79] width 69 height 8
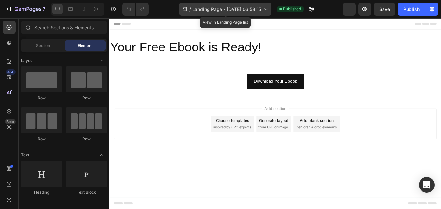
click at [267, 11] on icon at bounding box center [265, 9] width 6 height 6
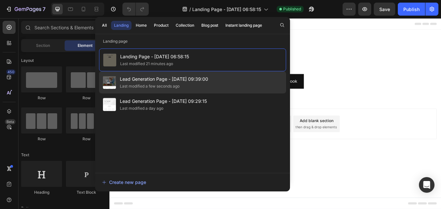
drag, startPoint x: 182, startPoint y: 79, endPoint x: 141, endPoint y: 82, distance: 40.7
click at [141, 82] on span "Lead Generation Page - [DATE] 09:39:00" at bounding box center [164, 79] width 88 height 8
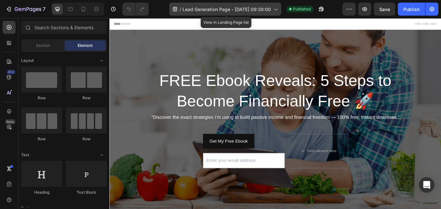
click at [279, 9] on icon at bounding box center [275, 9] width 6 height 6
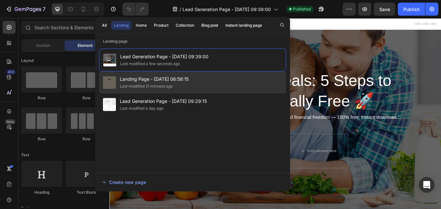
click at [191, 93] on div "Landing Page - Aug 27, 06:58:15 Last modified 21 minutes ago" at bounding box center [192, 104] width 187 height 22
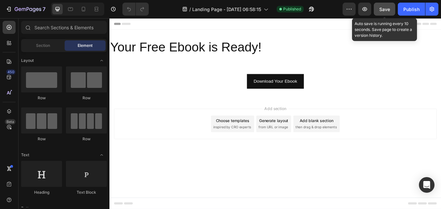
click at [385, 6] on div "Save" at bounding box center [384, 9] width 11 height 7
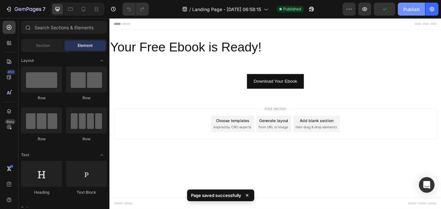
click at [415, 10] on div "Publish" at bounding box center [411, 9] width 16 height 7
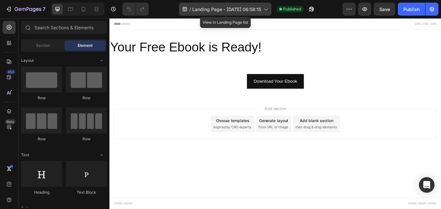
click at [267, 11] on icon at bounding box center [265, 9] width 6 height 6
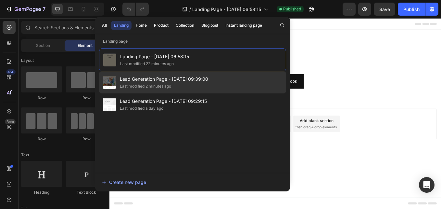
click at [166, 79] on span "Lead Generation Page - [DATE] 09:39:00" at bounding box center [164, 79] width 88 height 8
